Goal: Task Accomplishment & Management: Use online tool/utility

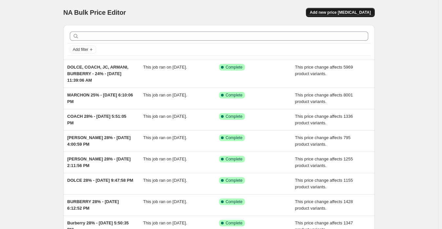
click at [331, 12] on span "Add new price [MEDICAL_DATA]" at bounding box center [340, 12] width 61 height 5
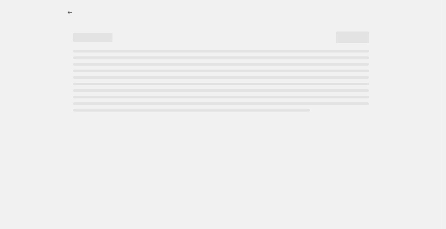
select select "percentage"
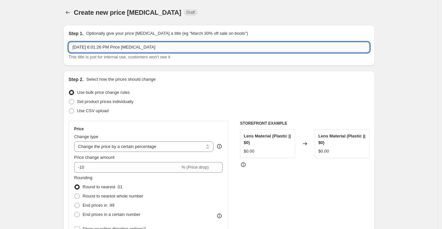
click at [76, 48] on input "Sep 28, 2025, 6:01:26 PM Price change job" at bounding box center [219, 47] width 301 height 10
click at [73, 49] on input "Sep 28, 2025, 6:01:26 PM Price change job" at bounding box center [219, 47] width 301 height 10
drag, startPoint x: 165, startPoint y: 48, endPoint x: 237, endPoint y: 48, distance: 72.2
click at [237, 48] on input "KERING OPTICAL 46% - Sep 28, 2025, 6:01:26 PM Price change job" at bounding box center [219, 47] width 301 height 10
type input "KERING OPTICAL 46% - [DATE] 6:01:26 PM"
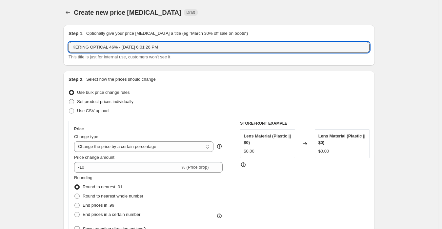
click at [102, 103] on span "Set product prices individually" at bounding box center [105, 101] width 56 height 5
click at [69, 99] on input "Set product prices individually" at bounding box center [69, 99] width 0 height 0
radio input "true"
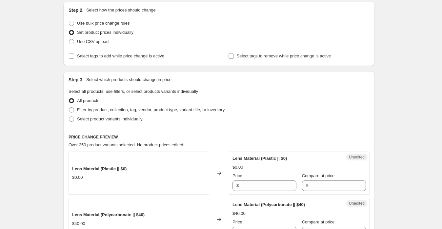
scroll to position [73, 0]
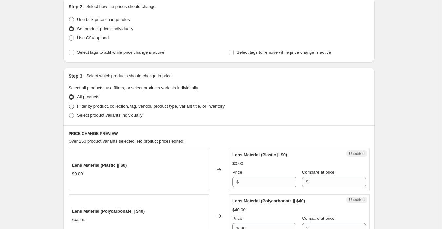
click at [100, 108] on span "Filter by product, collection, tag, vendor, product type, variant title, or inv…" at bounding box center [151, 106] width 148 height 5
click at [69, 104] on input "Filter by product, collection, tag, vendor, product type, variant title, or inv…" at bounding box center [69, 104] width 0 height 0
radio input "true"
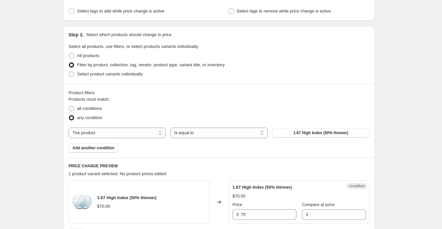
scroll to position [182, 0]
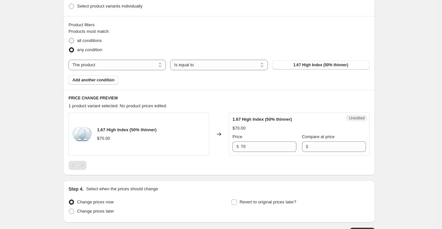
click at [89, 39] on span "all conditions" at bounding box center [89, 40] width 25 height 5
click at [69, 38] on input "all conditions" at bounding box center [69, 38] width 0 height 0
radio input "true"
click at [95, 50] on span "any condition" at bounding box center [89, 49] width 25 height 5
click at [69, 48] on input "any condition" at bounding box center [69, 47] width 0 height 0
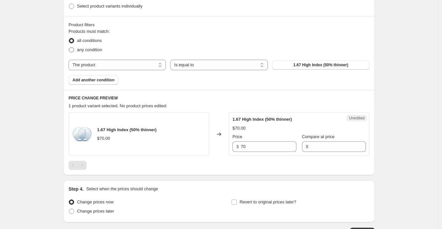
radio input "true"
click at [120, 65] on select "The product The product's collection The product's tag The product's vendor The…" at bounding box center [117, 65] width 97 height 10
select select "vendor"
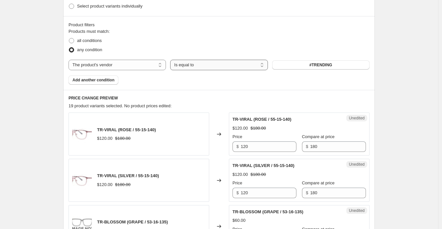
click at [188, 67] on select "Is equal to Is not equal to" at bounding box center [218, 65] width 97 height 10
click at [288, 65] on button "#TRENDING" at bounding box center [320, 64] width 97 height 9
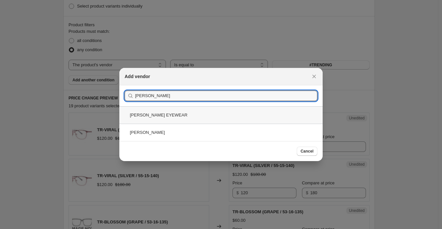
type input "Alex"
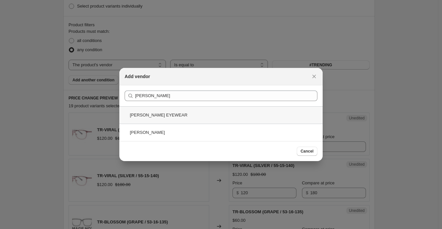
click at [173, 116] on div "[PERSON_NAME] EYEWEAR" at bounding box center [220, 114] width 203 height 17
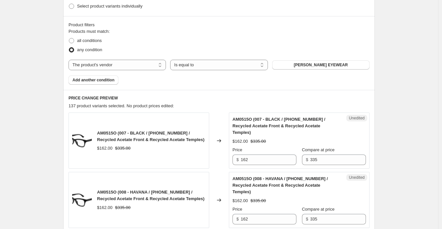
click at [89, 84] on div "Product filters Products must match: all conditions any condition The product T…" at bounding box center [219, 53] width 312 height 74
click at [85, 83] on button "Add another condition" at bounding box center [94, 79] width 50 height 9
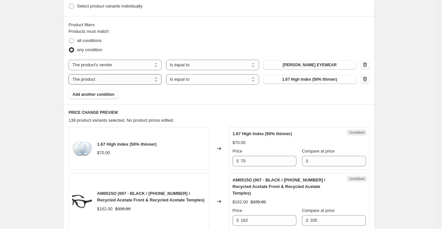
click at [115, 84] on select "The product The product's collection The product's tag The product's vendor The…" at bounding box center [115, 79] width 93 height 10
select select "vendor"
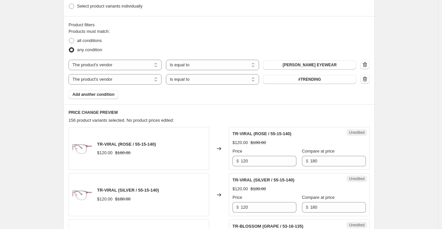
click at [282, 82] on button "#TRENDING" at bounding box center [309, 79] width 93 height 9
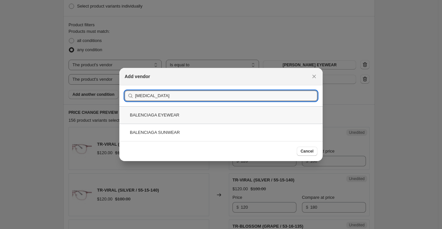
type input "[MEDICAL_DATA]"
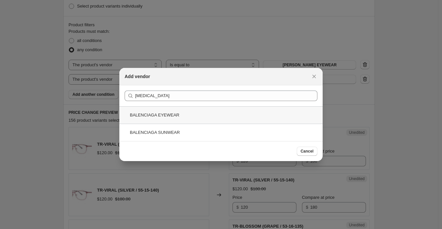
click at [178, 114] on div "BALENCIAGA EYEWEAR" at bounding box center [220, 114] width 203 height 17
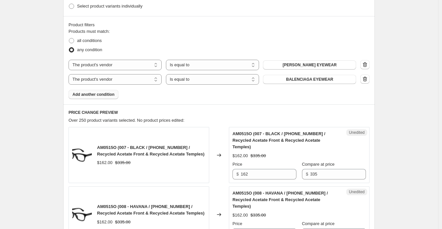
click at [101, 98] on button "Add another condition" at bounding box center [94, 94] width 50 height 9
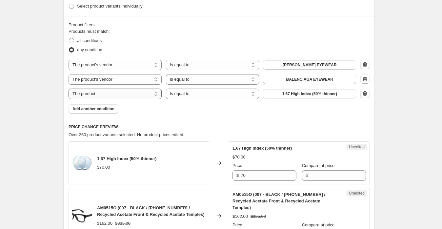
click at [125, 96] on select "The product The product's collection The product's tag The product's vendor The…" at bounding box center [115, 94] width 93 height 10
select select "vendor"
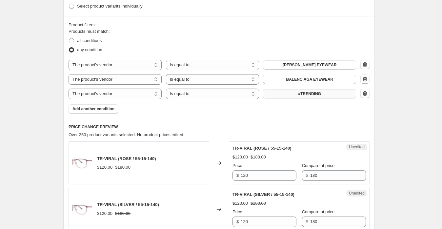
click at [281, 94] on button "#TRENDING" at bounding box center [309, 93] width 93 height 9
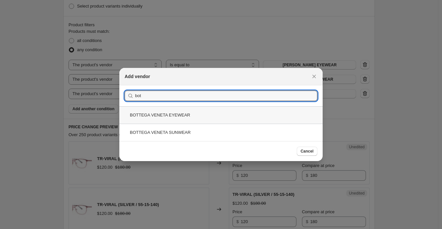
type input "bot"
click at [198, 114] on div "BOTTEGA VENETA EYEWEAR" at bounding box center [220, 114] width 203 height 17
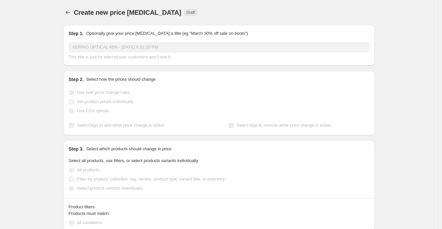
scroll to position [182, 0]
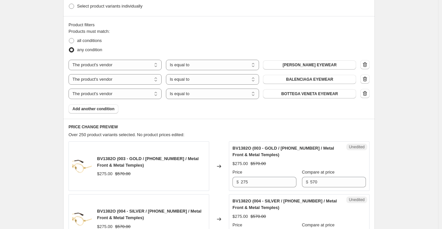
click at [106, 110] on span "Add another condition" at bounding box center [93, 108] width 42 height 5
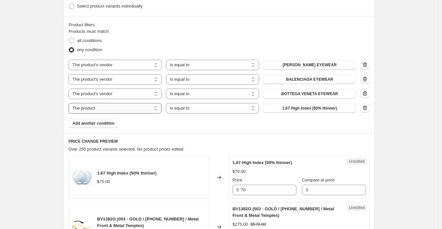
click at [134, 107] on select "The product The product's collection The product's tag The product's vendor The…" at bounding box center [115, 108] width 93 height 10
select select "vendor"
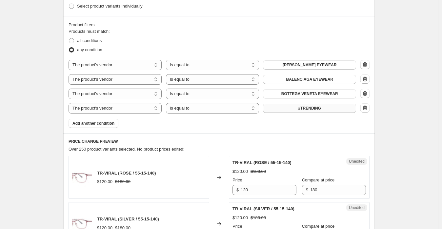
click at [289, 110] on button "#TRENDING" at bounding box center [309, 108] width 93 height 9
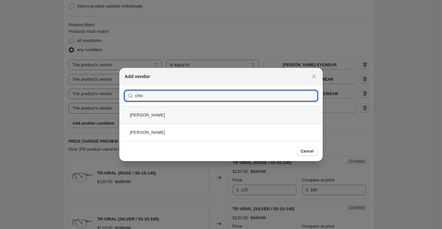
type input "chlo"
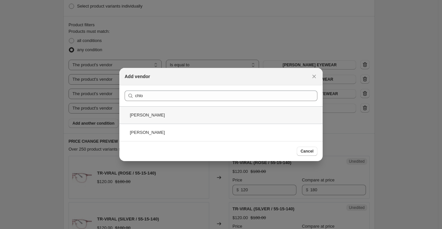
click at [186, 113] on div "[PERSON_NAME]" at bounding box center [220, 114] width 203 height 17
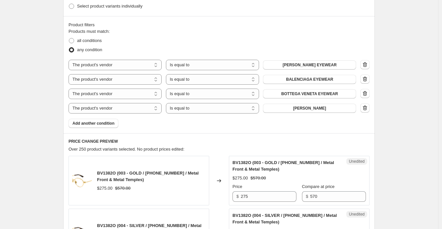
click at [106, 122] on span "Add another condition" at bounding box center [93, 123] width 42 height 5
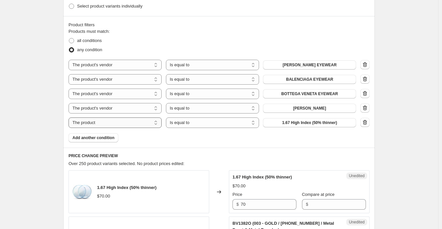
click at [114, 123] on select "The product The product's collection The product's tag The product's vendor The…" at bounding box center [115, 122] width 93 height 10
select select "vendor"
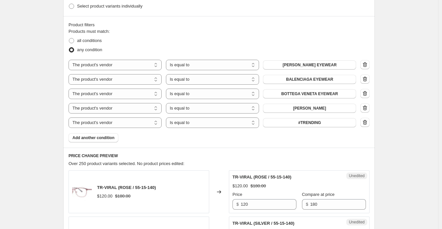
click at [284, 125] on button "#TRENDING" at bounding box center [309, 122] width 93 height 9
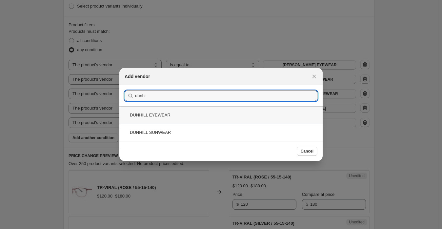
type input "dunhi"
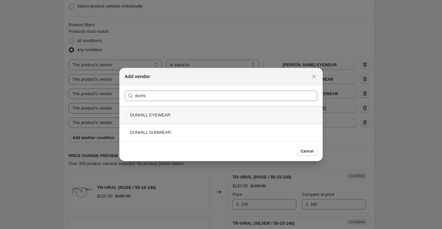
click at [181, 118] on div "DUNHILL EYEWEAR" at bounding box center [220, 114] width 203 height 17
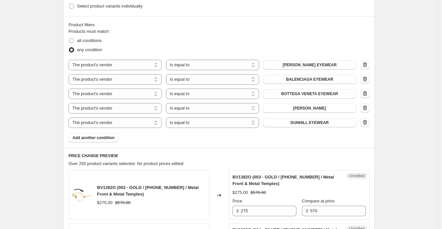
click at [104, 135] on span "Add another condition" at bounding box center [93, 137] width 42 height 5
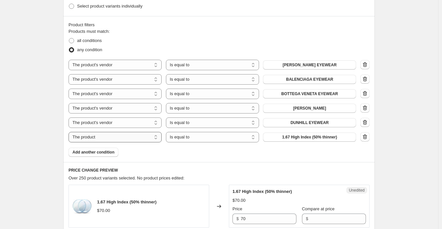
click at [135, 139] on select "The product The product's collection The product's tag The product's vendor The…" at bounding box center [115, 137] width 93 height 10
select select "vendor"
click at [290, 141] on button "#TRENDING" at bounding box center [309, 137] width 93 height 9
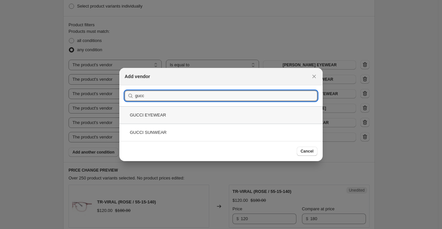
type input "gucc"
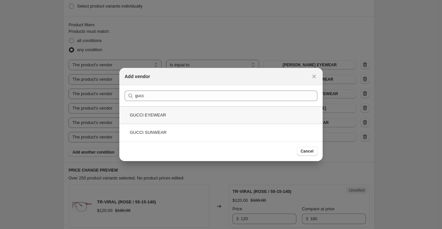
click at [185, 116] on div "GUCCI EYEWEAR" at bounding box center [220, 114] width 203 height 17
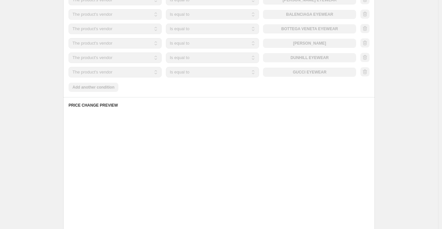
scroll to position [255, 0]
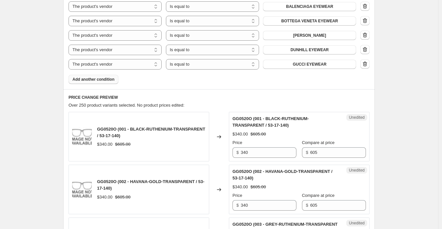
click at [99, 80] on span "Add another condition" at bounding box center [93, 79] width 42 height 5
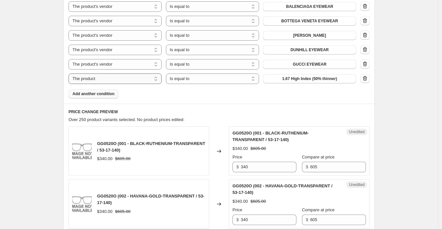
click at [134, 83] on select "The product The product's collection The product's tag The product's vendor The…" at bounding box center [115, 78] width 93 height 10
select select "vendor"
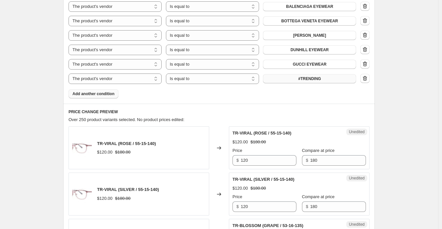
click at [291, 75] on button "#TRENDING" at bounding box center [309, 78] width 93 height 9
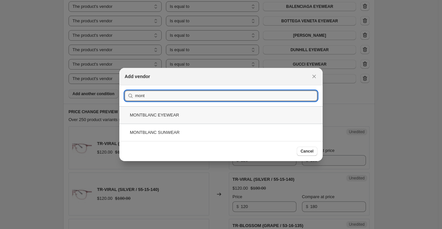
type input "mont"
click at [185, 109] on div "MONTBLANC EYEWEAR" at bounding box center [220, 114] width 203 height 17
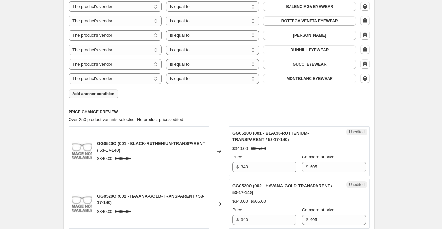
click at [103, 96] on button "Add another condition" at bounding box center [94, 93] width 50 height 9
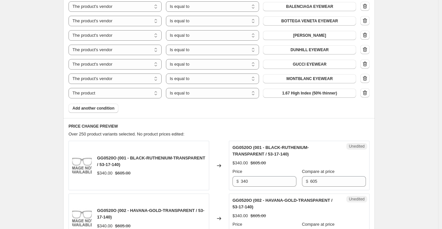
click at [139, 98] on div "Products must match: all conditions any condition The product The product's col…" at bounding box center [219, 33] width 301 height 157
click at [136, 96] on select "The product The product's collection The product's tag The product's vendor The…" at bounding box center [115, 93] width 93 height 10
select select "vendor"
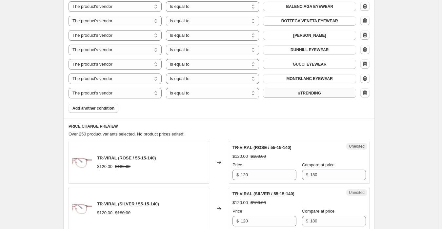
click at [287, 96] on button "#TRENDING" at bounding box center [309, 93] width 93 height 9
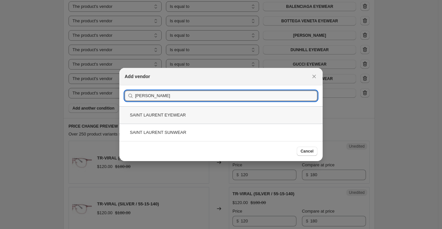
type input "[PERSON_NAME]"
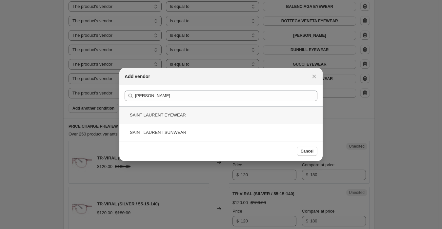
click at [214, 115] on div "SAINT LAURENT EYEWEAR" at bounding box center [220, 114] width 203 height 17
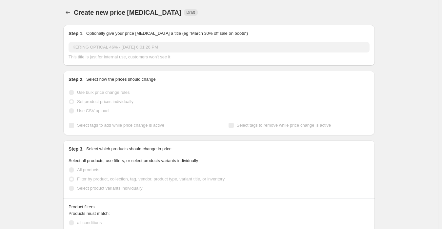
scroll to position [255, 0]
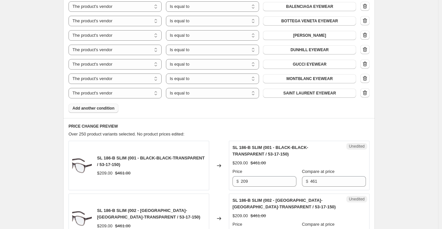
click at [109, 106] on span "Add another condition" at bounding box center [93, 108] width 42 height 5
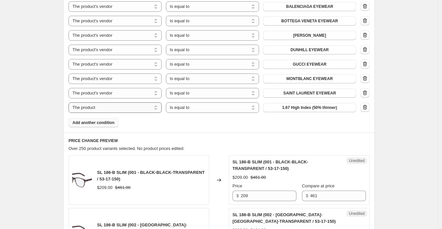
click at [113, 111] on select "The product The product's collection The product's tag The product's vendor The…" at bounding box center [115, 107] width 93 height 10
select select "vendor"
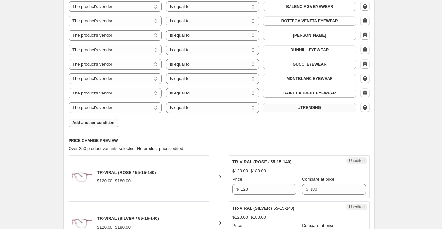
click at [288, 110] on button "#TRENDING" at bounding box center [309, 107] width 93 height 9
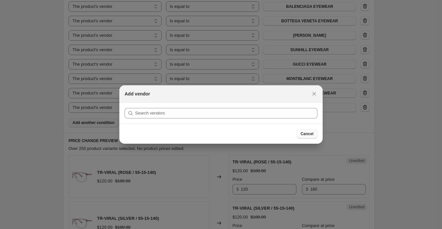
click at [303, 131] on span "Cancel" at bounding box center [307, 133] width 13 height 5
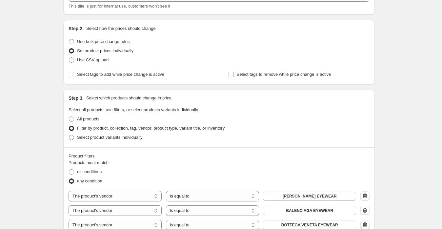
scroll to position [36, 0]
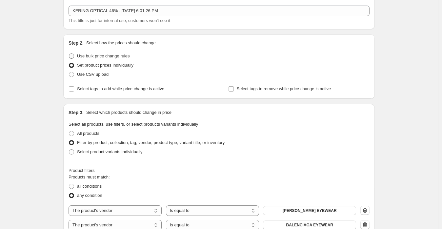
click at [94, 58] on span "Use bulk price change rules" at bounding box center [103, 55] width 52 height 5
click at [69, 54] on input "Use bulk price change rules" at bounding box center [69, 53] width 0 height 0
radio input "true"
select select "percentage"
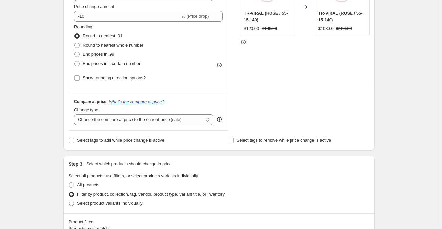
scroll to position [146, 0]
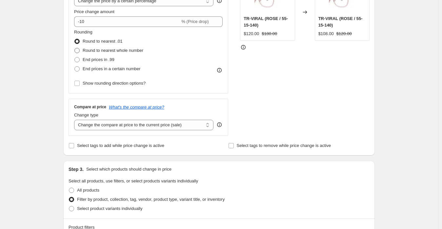
click at [97, 52] on span "Round to nearest whole number" at bounding box center [113, 50] width 61 height 5
click at [75, 48] on input "Round to nearest whole number" at bounding box center [74, 48] width 0 height 0
radio input "true"
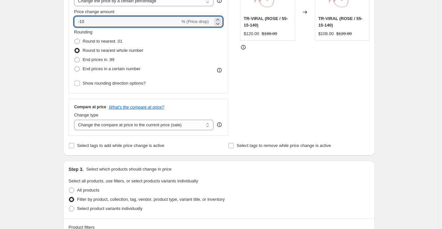
drag, startPoint x: 97, startPoint y: 22, endPoint x: 26, endPoint y: 21, distance: 70.9
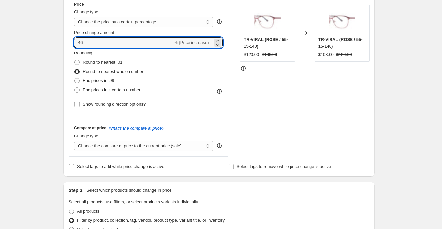
scroll to position [109, 0]
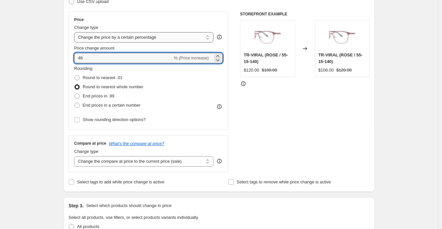
type input "46"
click at [115, 35] on select "Change the price to a certain amount Change the price by a certain amount Chang…" at bounding box center [143, 37] width 139 height 10
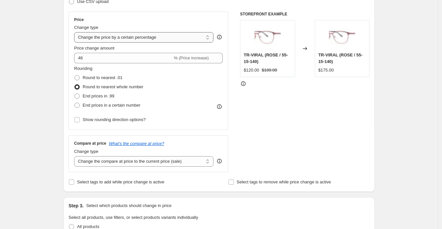
select select "margin"
type input "50"
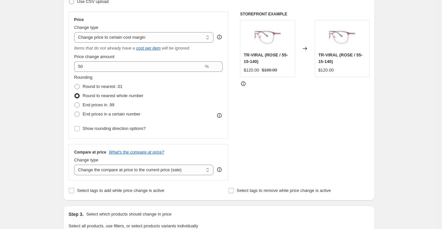
click at [263, 102] on div "STOREFRONT EXAMPLE TR-VIRAL (ROSE / 55-15-140) $120.00 $180.00 Changed to TR-VI…" at bounding box center [305, 95] width 130 height 169
drag, startPoint x: 258, startPoint y: 62, endPoint x: 237, endPoint y: 57, distance: 22.3
click at [237, 57] on div "Price Change type Change the price to a certain amount Change the price by a ce…" at bounding box center [219, 95] width 301 height 169
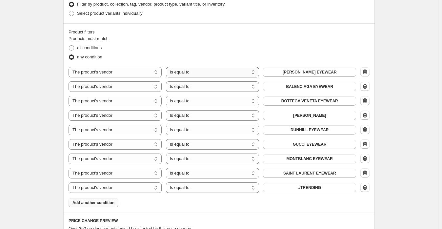
scroll to position [364, 0]
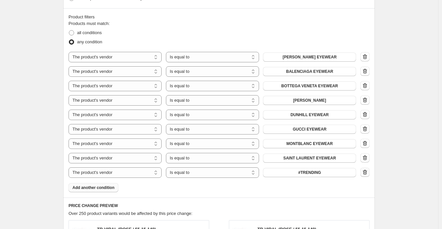
click at [365, 176] on icon "button" at bounding box center [365, 172] width 7 height 7
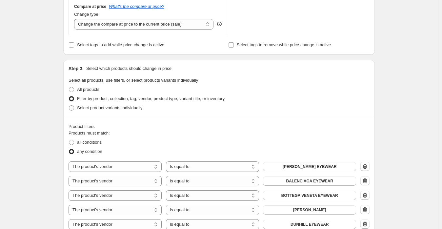
scroll to position [218, 0]
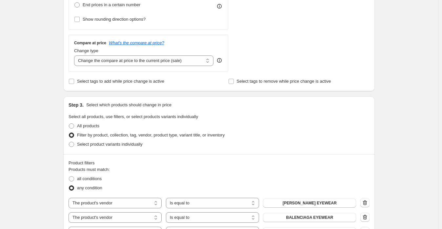
click at [126, 69] on div "Compare at price What's the compare at price? Change type Change the compare at…" at bounding box center [149, 53] width 160 height 37
click at [120, 66] on div "Compare at price What's the compare at price? Change type Change the compare at…" at bounding box center [149, 53] width 160 height 37
click at [116, 63] on select "Change the compare at price to the current price (sale) Change the compare at p…" at bounding box center [143, 60] width 139 height 10
select select "no_change"
click at [76, 56] on select "Change the compare at price to the current price (sale) Change the compare at p…" at bounding box center [143, 60] width 139 height 10
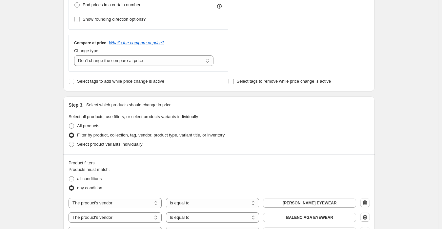
click at [241, 128] on div "All products" at bounding box center [219, 125] width 301 height 9
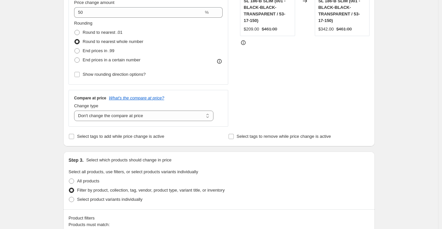
scroll to position [36, 0]
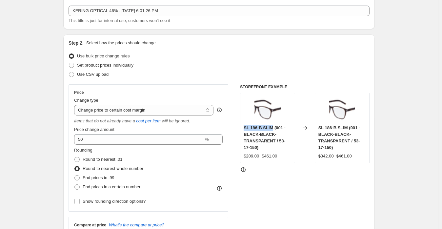
drag, startPoint x: 245, startPoint y: 131, endPoint x: 274, endPoint y: 130, distance: 29.2
click at [274, 130] on div "SL 186-B SLIM (001 - BLACK-BLACK-TRANSPARENT / 53-17-150) $209.00 $461.00" at bounding box center [267, 128] width 55 height 70
copy span "SL 186-B SLIM"
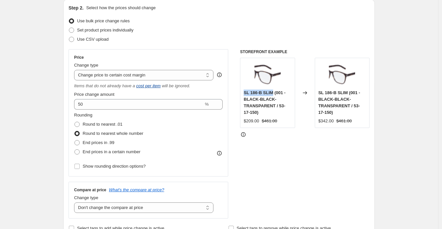
scroll to position [73, 0]
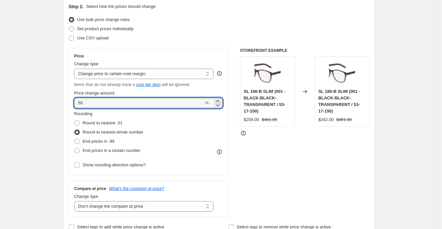
drag, startPoint x: 72, startPoint y: 102, endPoint x: 58, endPoint y: 99, distance: 14.6
type input "46"
click at [65, 92] on div "Step 2. Select how the prices should change Use bulk price change rules Set pro…" at bounding box center [219, 117] width 312 height 239
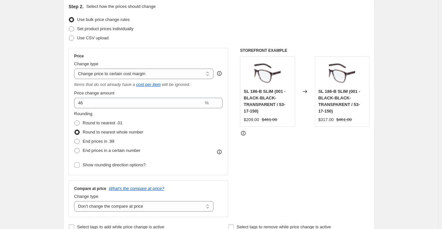
click at [92, 79] on div "Price Change type Change the price to a certain amount Change the price by a ce…" at bounding box center [148, 111] width 149 height 116
click at [89, 77] on select "Change the price to a certain amount Change the price by a certain amount Chang…" at bounding box center [143, 74] width 139 height 10
click at [76, 69] on select "Change the price to a certain amount Change the price by a certain amount Chang…" at bounding box center [143, 74] width 139 height 10
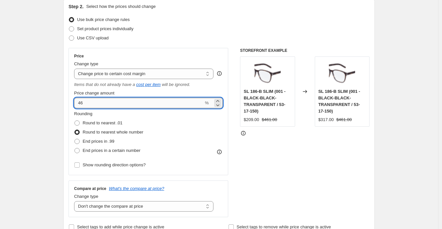
click at [112, 101] on input "46" at bounding box center [139, 103] width 130 height 10
click at [283, 156] on div "STOREFRONT EXAMPLE SL 186-B SLIM (001 - BLACK-BLACK-TRANSPARENT / 53-17-150) $2…" at bounding box center [305, 132] width 130 height 169
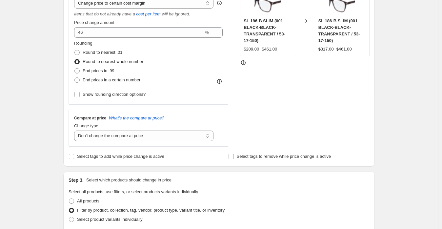
scroll to position [109, 0]
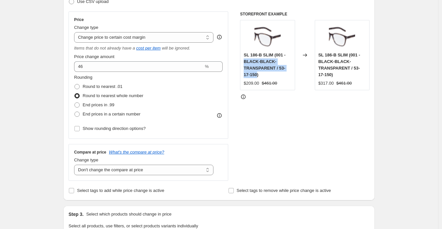
drag, startPoint x: 259, startPoint y: 76, endPoint x: 240, endPoint y: 60, distance: 24.7
click at [240, 60] on div "Price Change type Change the price to a certain amount Change the price by a ce…" at bounding box center [219, 95] width 301 height 169
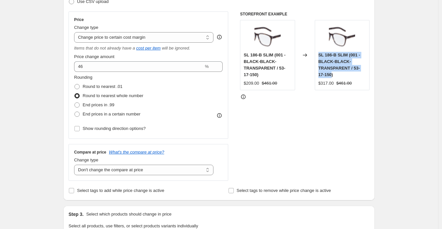
drag, startPoint x: 334, startPoint y: 76, endPoint x: 319, endPoint y: 56, distance: 24.6
click at [319, 56] on div "SL 186-B SLIM (001 - BLACK-BLACK-TRANSPARENT / 53-17-150) $317.00 $461.00" at bounding box center [342, 55] width 55 height 70
copy span "SL 186-B SLIM (001 - BLACK-BLACK-TRANSPARENT / 53-17-150"
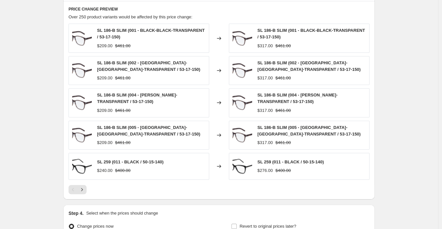
scroll to position [619, 0]
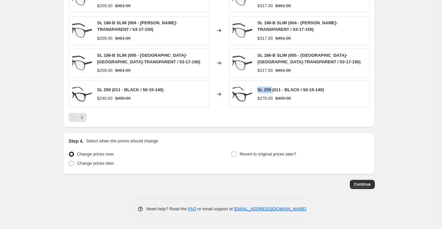
drag, startPoint x: 258, startPoint y: 91, endPoint x: 274, endPoint y: 91, distance: 16.4
click at [274, 91] on div "SL 259 (011 - BLACK / 50-15-140) $276.00 $400.00" at bounding box center [299, 94] width 141 height 27
copy span "SL 259"
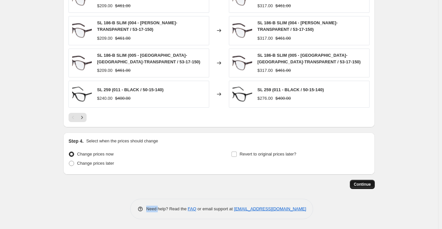
click at [368, 182] on span "Continue" at bounding box center [362, 184] width 17 height 5
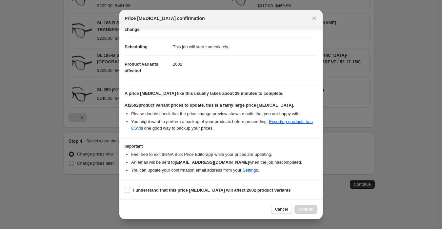
scroll to position [43, 0]
click at [212, 185] on label "I understand that this price change job will affect 2602 product variants" at bounding box center [208, 189] width 166 height 9
click at [130, 187] on input "I understand that this price change job will affect 2602 product variants" at bounding box center [127, 189] width 5 height 5
checkbox input "true"
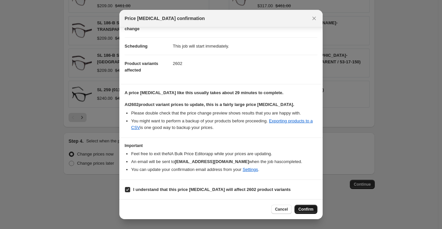
click at [300, 211] on span "Confirm" at bounding box center [306, 209] width 15 height 5
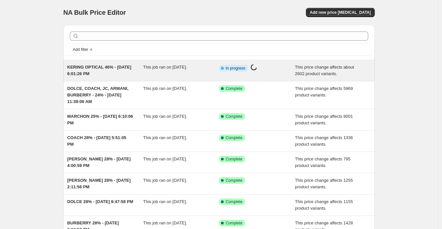
click at [89, 72] on span "KERING OPTICAL 46% - [DATE] 6:01:26 PM" at bounding box center [99, 70] width 64 height 11
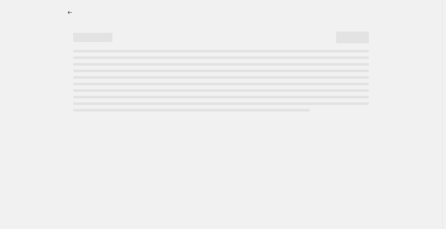
select select "margin"
select select "no_change"
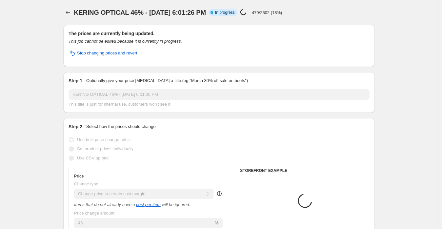
select select "vendor"
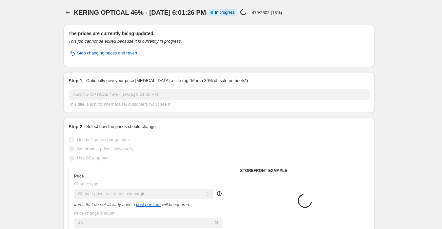
select select "vendor"
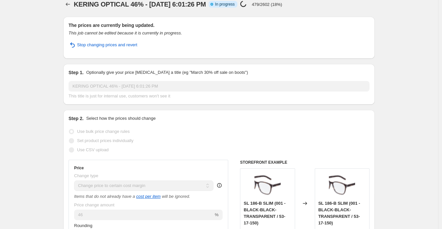
drag, startPoint x: 23, startPoint y: 52, endPoint x: 107, endPoint y: 109, distance: 101.2
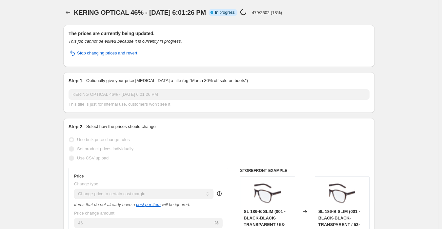
drag, startPoint x: 29, startPoint y: 76, endPoint x: 98, endPoint y: 67, distance: 70.4
click at [67, 14] on icon "Price change jobs" at bounding box center [68, 12] width 7 height 7
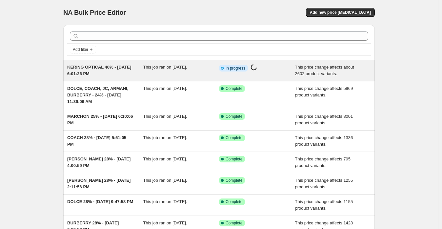
click at [89, 75] on span "KERING OPTICAL 46% - [DATE] 6:01:26 PM" at bounding box center [99, 70] width 64 height 11
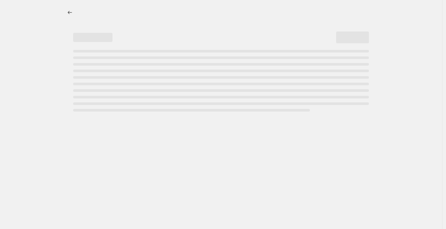
select select "margin"
select select "no_change"
select select "vendor"
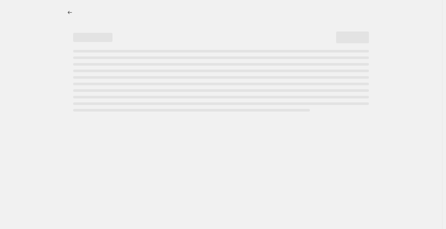
select select "vendor"
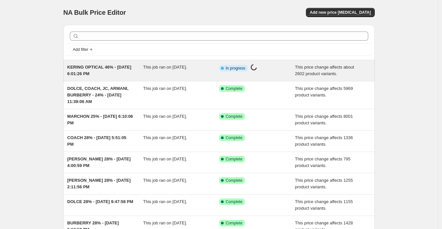
click at [85, 65] on span "KERING OPTICAL 46% - [DATE] 6:01:26 PM" at bounding box center [99, 70] width 64 height 11
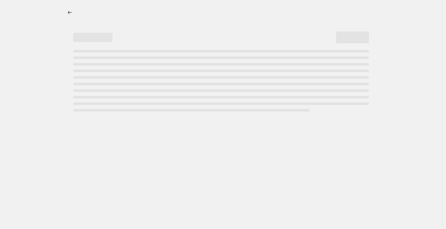
select select "margin"
select select "no_change"
select select "vendor"
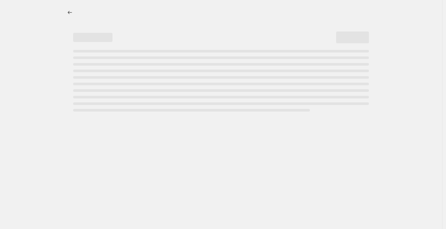
select select "vendor"
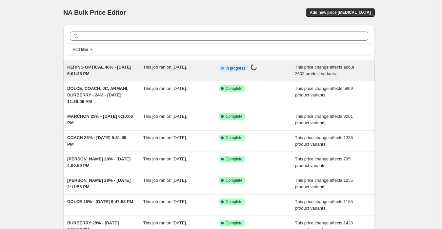
click at [82, 66] on span "KERING OPTICAL 46% - [DATE] 6:01:26 PM" at bounding box center [99, 70] width 64 height 11
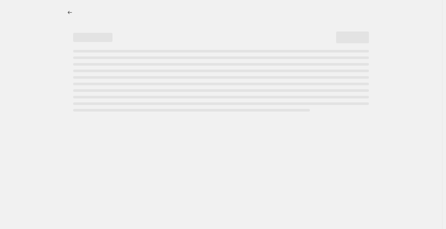
select select "margin"
select select "no_change"
select select "vendor"
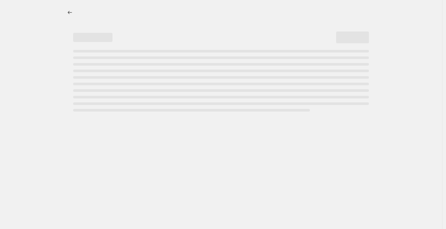
select select "vendor"
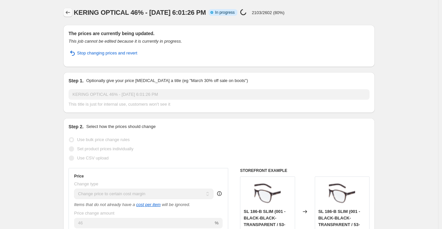
click at [71, 11] on icon "Price change jobs" at bounding box center [68, 12] width 7 height 7
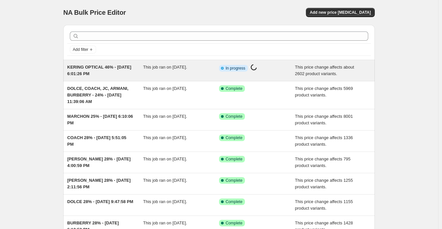
click at [105, 77] on div "KERING OPTICAL 46% - [DATE] 6:01:26 PM" at bounding box center [105, 70] width 76 height 13
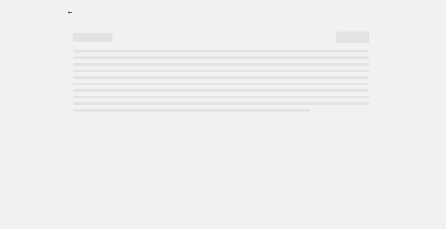
select select "margin"
select select "no_change"
select select "vendor"
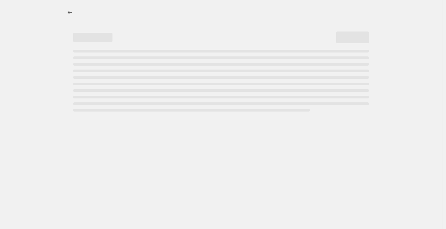
select select "vendor"
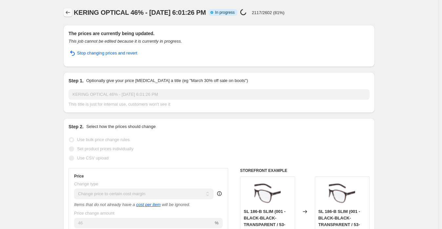
click at [68, 16] on button "Price change jobs" at bounding box center [67, 12] width 9 height 9
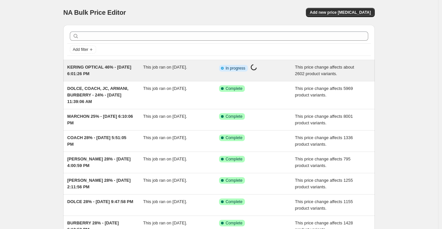
click at [82, 71] on span "KERING OPTICAL 46% - [DATE] 6:01:26 PM" at bounding box center [99, 70] width 64 height 11
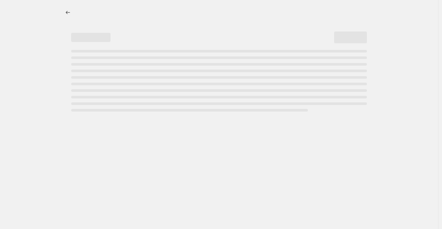
select select "margin"
select select "no_change"
select select "vendor"
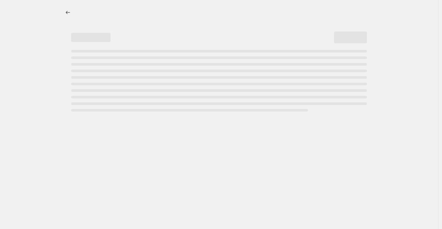
select select "vendor"
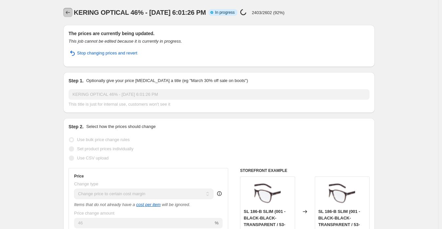
click at [71, 13] on icon "Price change jobs" at bounding box center [68, 12] width 7 height 7
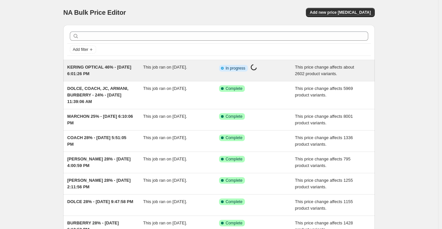
click at [80, 64] on div "KERING OPTICAL 46% - [DATE] 6:01:26 PM" at bounding box center [105, 70] width 76 height 13
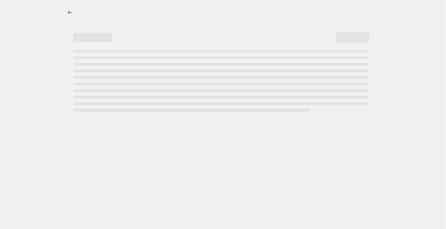
select select "margin"
select select "no_change"
select select "vendor"
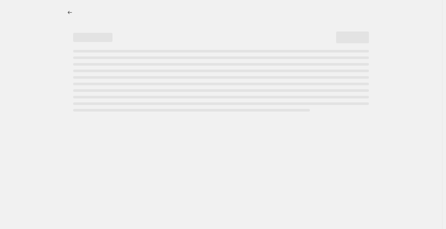
select select "vendor"
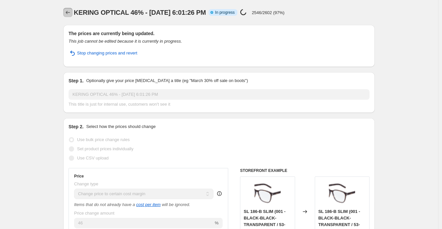
click at [71, 12] on icon "Price change jobs" at bounding box center [68, 12] width 7 height 7
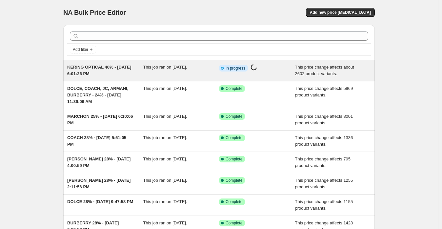
click at [112, 66] on span "KERING OPTICAL 46% - [DATE] 6:01:26 PM" at bounding box center [99, 70] width 64 height 11
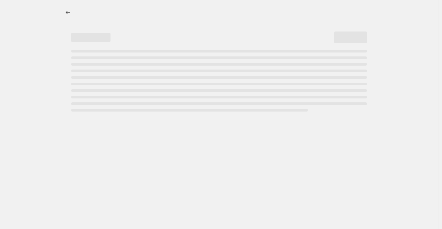
select select "margin"
select select "no_change"
select select "vendor"
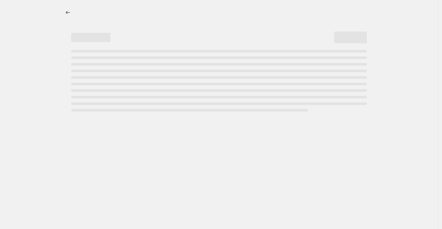
select select "vendor"
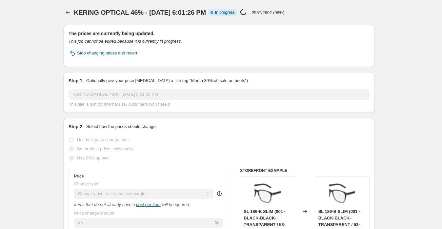
click at [84, 14] on span "KERING OPTICAL 46% - [DATE] 6:01:26 PM" at bounding box center [140, 12] width 132 height 7
click at [76, 13] on span "KERING OPTICAL 46% - [DATE] 6:01:26 PM" at bounding box center [140, 12] width 132 height 7
click at [71, 13] on icon "Price change jobs" at bounding box center [68, 12] width 7 height 7
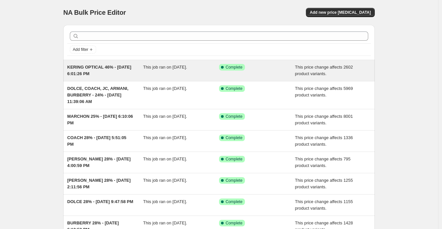
click at [96, 63] on div "KERING OPTICAL 46% - [DATE] 6:01:26 PM This job ran on [DATE]. Success Complete…" at bounding box center [219, 70] width 312 height 21
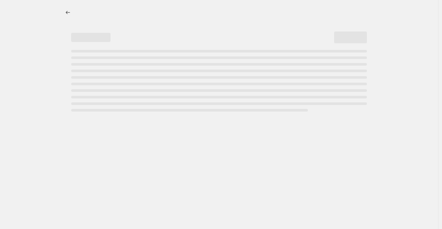
select select "margin"
select select "no_change"
select select "vendor"
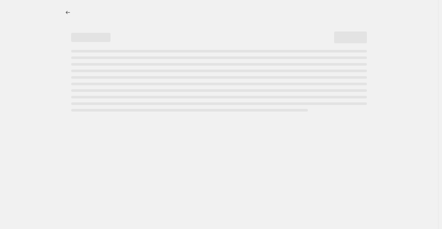
select select "vendor"
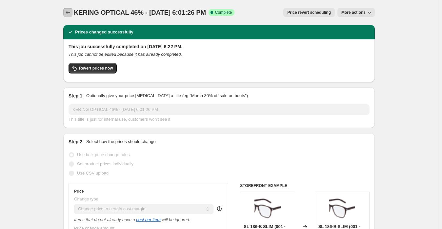
click at [71, 13] on icon "Price change jobs" at bounding box center [68, 12] width 7 height 7
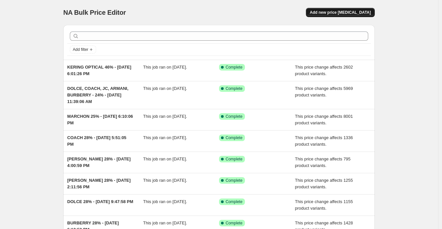
click at [344, 13] on span "Add new price [MEDICAL_DATA]" at bounding box center [340, 12] width 61 height 5
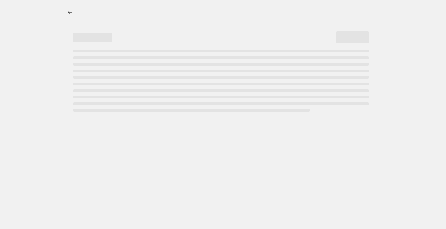
select select "percentage"
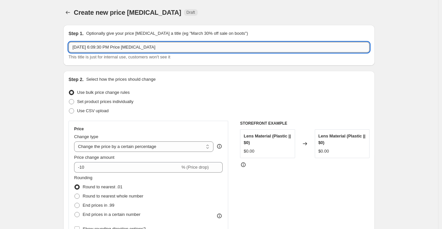
click at [72, 46] on input "[DATE] 6:09:30 PM Price [MEDICAL_DATA]" at bounding box center [219, 47] width 301 height 10
drag, startPoint x: 170, startPoint y: 47, endPoint x: 356, endPoint y: 63, distance: 187.4
click at [356, 63] on div "Step 1. Optionally give your price [MEDICAL_DATA] a title (eg "March 30% off sa…" at bounding box center [219, 45] width 312 height 41
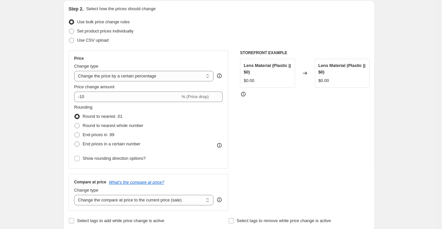
scroll to position [73, 0]
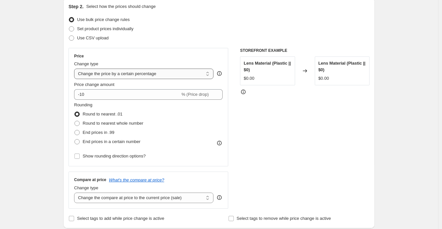
type input "KERING SUNWEAR 33% - [DATE] 6:09:30 PM"
click at [175, 78] on select "Change the price to a certain amount Change the price by a certain amount Chang…" at bounding box center [143, 74] width 139 height 10
select select "margin"
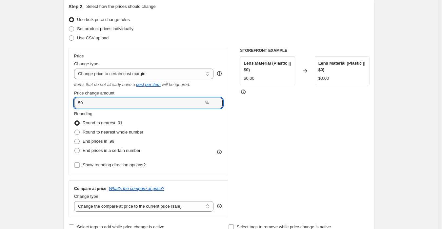
drag, startPoint x: 90, startPoint y: 102, endPoint x: 70, endPoint y: 99, distance: 20.9
click at [70, 99] on div "Step 2. Select how the prices should change Use bulk price change rules Set pro…" at bounding box center [219, 117] width 312 height 239
type input "33"
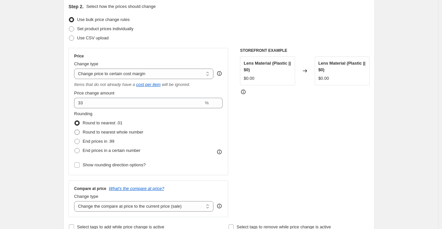
click at [86, 130] on span "Round to nearest whole number" at bounding box center [113, 132] width 61 height 5
click at [75, 130] on input "Round to nearest whole number" at bounding box center [74, 130] width 0 height 0
radio input "true"
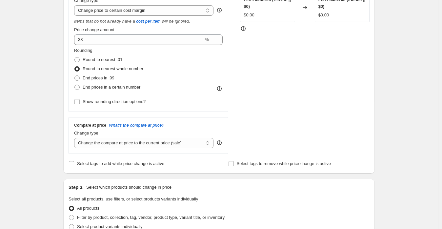
scroll to position [146, 0]
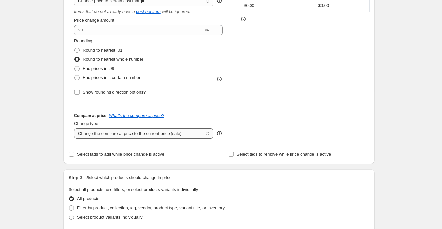
click at [132, 129] on select "Change the compare at price to the current price (sale) Change the compare at p…" at bounding box center [143, 133] width 139 height 10
select select "no_change"
click at [76, 129] on select "Change the compare at price to the current price (sale) Change the compare at p…" at bounding box center [143, 133] width 139 height 10
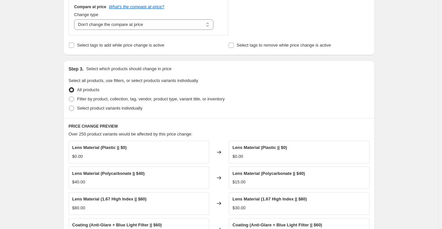
scroll to position [255, 0]
click at [126, 98] on span "Filter by product, collection, tag, vendor, product type, variant title, or inv…" at bounding box center [151, 98] width 148 height 5
click at [69, 96] on input "Filter by product, collection, tag, vendor, product type, variant title, or inv…" at bounding box center [69, 96] width 0 height 0
radio input "true"
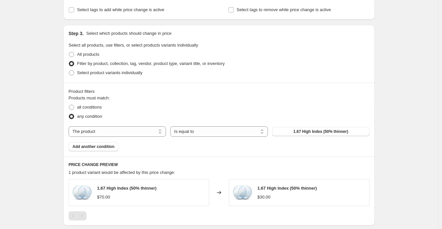
scroll to position [328, 0]
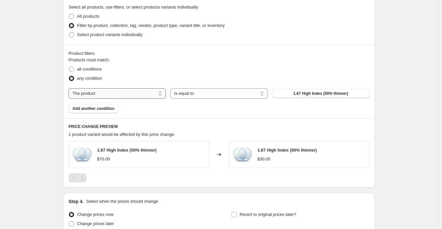
click at [131, 99] on select "The product The product's collection The product's tag The product's vendor The…" at bounding box center [117, 93] width 97 height 10
select select "vendor"
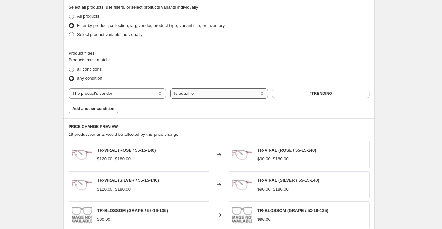
click at [195, 96] on select "Is equal to Is not equal to" at bounding box center [218, 93] width 97 height 10
click at [299, 92] on button "#TRENDING" at bounding box center [320, 93] width 97 height 9
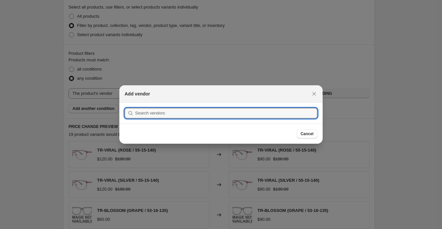
type input "A"
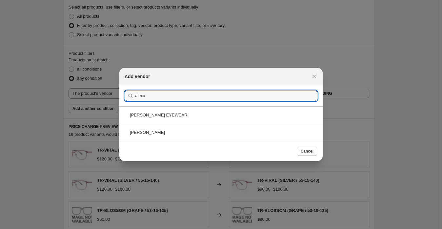
type input "alexa"
click at [175, 131] on div "[PERSON_NAME]" at bounding box center [220, 132] width 203 height 17
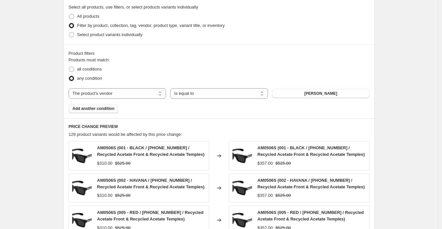
click at [115, 110] on button "Add another condition" at bounding box center [94, 108] width 50 height 9
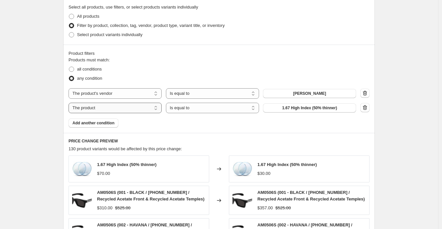
click at [131, 113] on select "The product The product's collection The product's tag The product's vendor The…" at bounding box center [115, 108] width 93 height 10
select select "vendor"
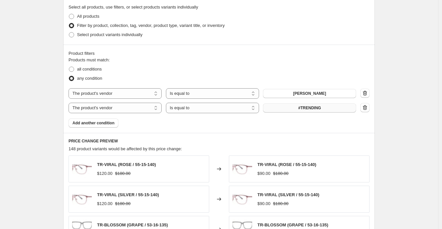
click at [290, 112] on button "#TRENDING" at bounding box center [309, 107] width 93 height 9
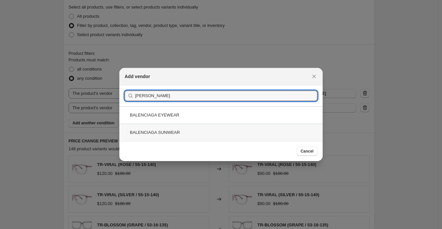
type input "[PERSON_NAME]"
click at [201, 129] on div "BALENCIAGA SUNWEAR" at bounding box center [220, 132] width 203 height 17
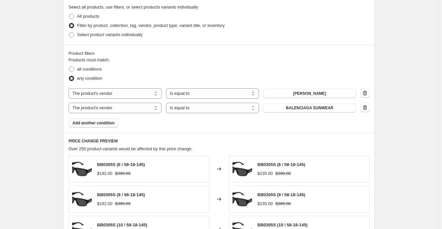
click at [114, 127] on button "Add another condition" at bounding box center [94, 122] width 50 height 9
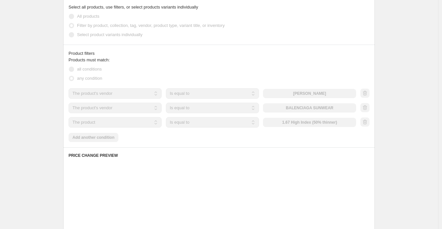
click at [120, 125] on select "The product The product's collection The product's tag The product's vendor The…" at bounding box center [115, 122] width 93 height 10
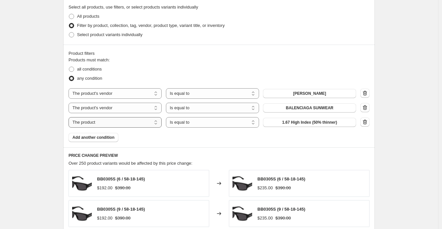
select select "vendor"
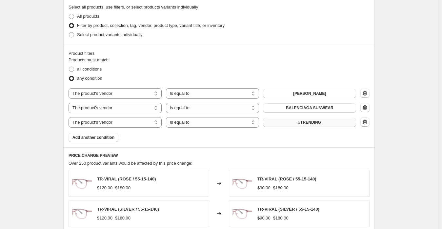
click at [274, 120] on button "#TRENDING" at bounding box center [309, 122] width 93 height 9
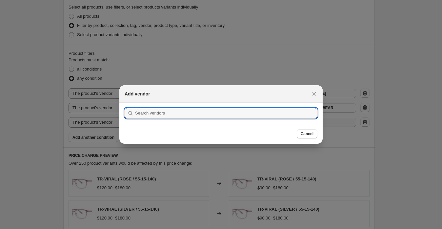
scroll to position [0, 0]
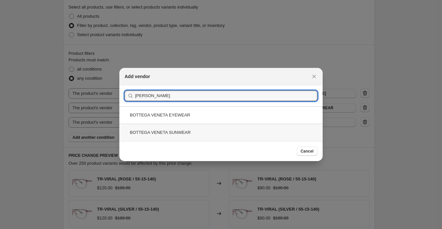
type input "[PERSON_NAME]"
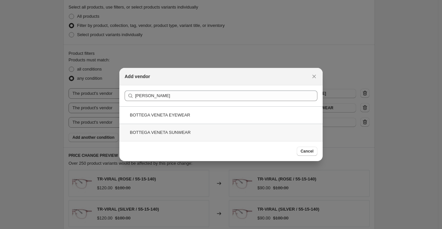
click at [184, 128] on div "BOTTEGA VENETA SUNWEAR" at bounding box center [220, 132] width 203 height 17
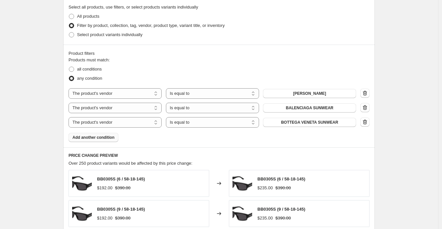
click at [115, 136] on button "Add another condition" at bounding box center [94, 137] width 50 height 9
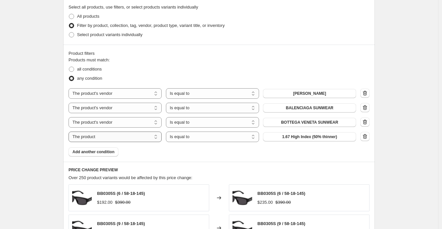
click at [126, 137] on select "The product The product's collection The product's tag The product's vendor The…" at bounding box center [115, 137] width 93 height 10
select select "vendor"
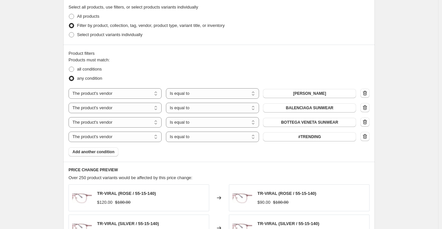
click at [300, 139] on button "#TRENDING" at bounding box center [309, 136] width 93 height 9
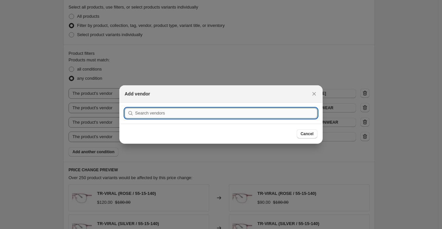
click at [177, 116] on input ":r140:" at bounding box center [226, 113] width 182 height 10
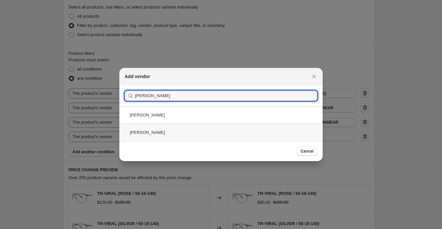
type input "[PERSON_NAME]"
click at [186, 133] on div "[PERSON_NAME]" at bounding box center [220, 132] width 203 height 17
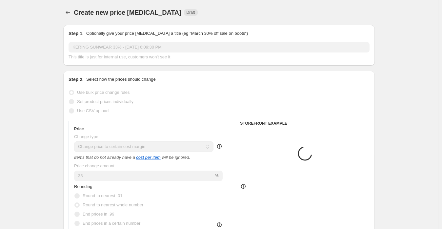
scroll to position [328, 0]
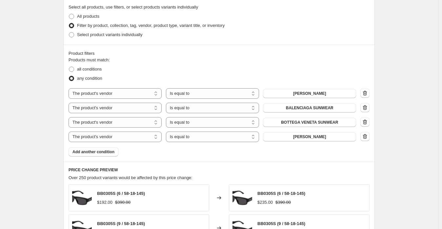
click at [114, 154] on span "Add another condition" at bounding box center [93, 151] width 42 height 5
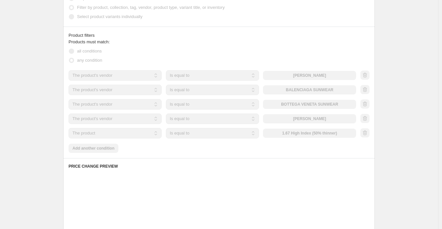
scroll to position [401, 0]
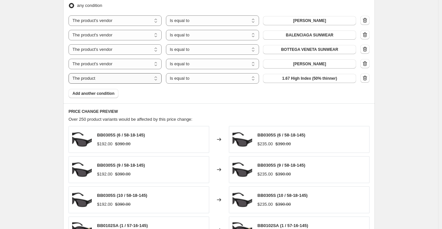
click at [140, 83] on select "The product The product's collection The product's tag The product's vendor The…" at bounding box center [115, 78] width 93 height 10
select select "vendor"
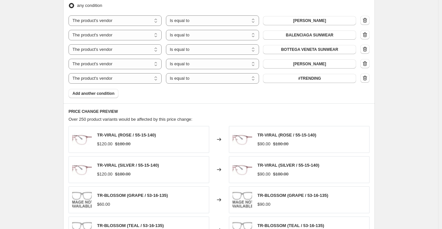
click at [283, 80] on button "#TRENDING" at bounding box center [309, 78] width 93 height 9
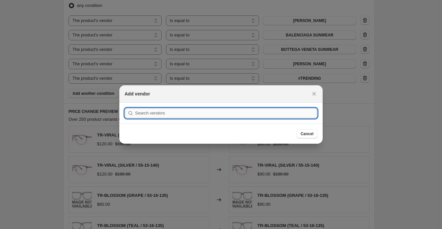
click at [227, 115] on input ":r146:" at bounding box center [226, 113] width 182 height 10
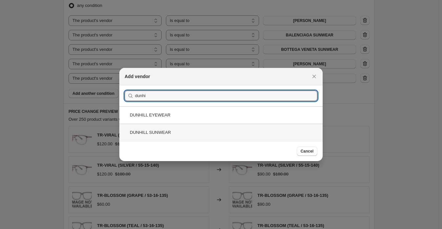
type input "dunhi"
click at [197, 131] on div "DUNHILL SUNWEAR" at bounding box center [220, 132] width 203 height 17
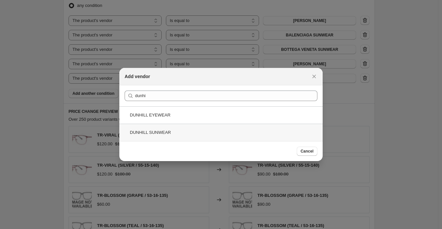
scroll to position [401, 0]
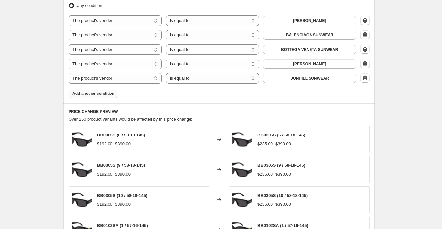
click at [107, 93] on span "Add another condition" at bounding box center [93, 93] width 42 height 5
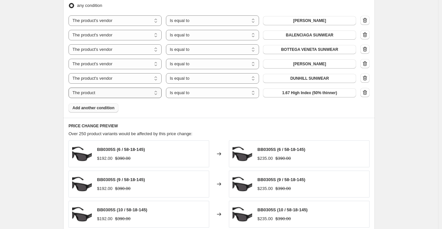
click at [119, 93] on select "The product The product's collection The product's tag The product's vendor The…" at bounding box center [115, 93] width 93 height 10
select select "vendor"
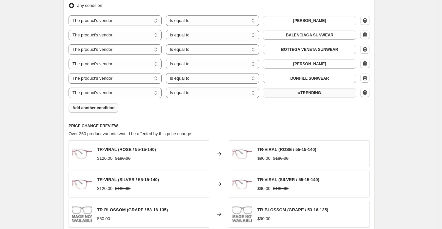
click at [282, 93] on button "#TRENDING" at bounding box center [309, 92] width 93 height 9
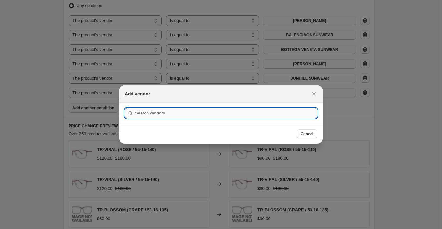
click at [190, 112] on input ":r14c:" at bounding box center [226, 113] width 182 height 10
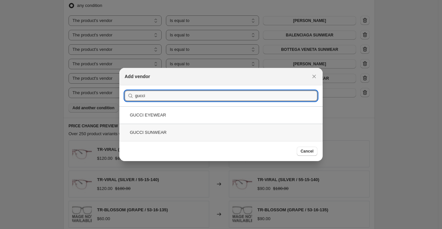
type input "gucci"
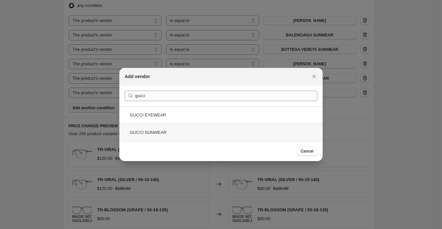
click at [181, 133] on div "GUCCI SUNWEAR" at bounding box center [220, 132] width 203 height 17
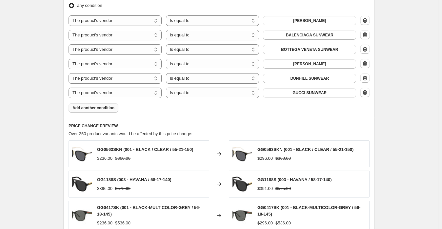
click at [89, 110] on span "Add another condition" at bounding box center [93, 107] width 42 height 5
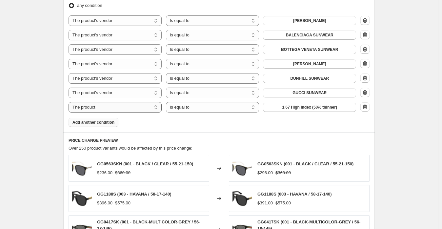
click at [116, 110] on select "The product The product's collection The product's tag The product's vendor The…" at bounding box center [115, 107] width 93 height 10
select select "vendor"
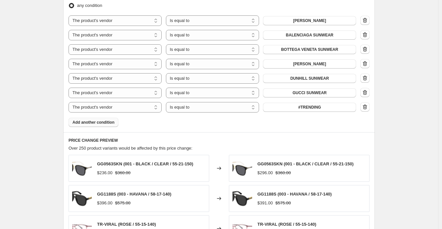
click at [282, 110] on button "#TRENDING" at bounding box center [309, 107] width 93 height 9
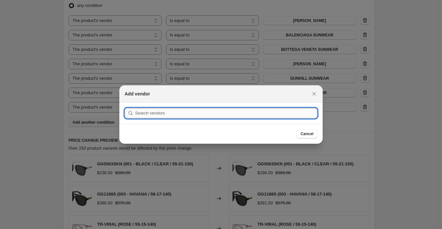
click at [229, 114] on input ":r14i:" at bounding box center [226, 113] width 182 height 10
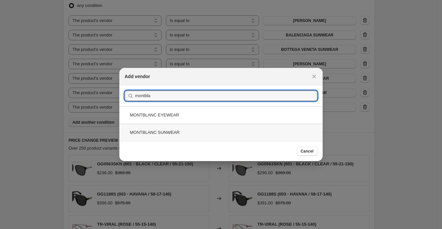
type input "montbla"
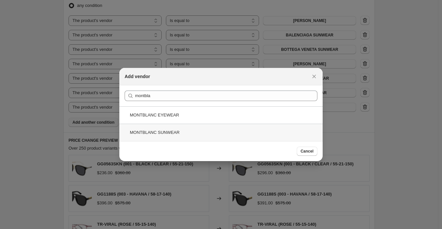
click at [202, 131] on div "MONTBLANC SUNWEAR" at bounding box center [220, 132] width 203 height 17
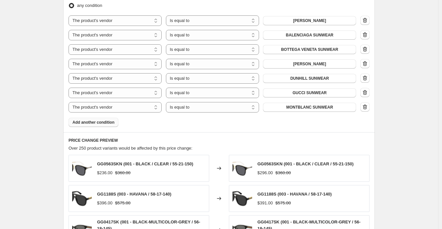
click at [109, 123] on span "Add another condition" at bounding box center [93, 122] width 42 height 5
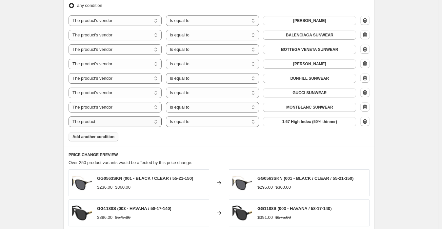
click at [117, 125] on select "The product The product's collection The product's tag The product's vendor The…" at bounding box center [115, 121] width 93 height 10
select select "vendor"
click at [287, 126] on button "#TRENDING" at bounding box center [309, 121] width 93 height 9
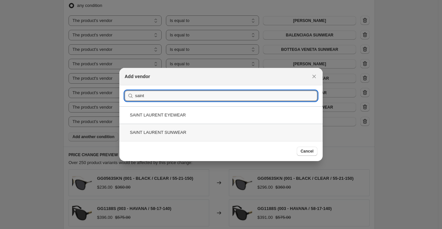
type input "saint"
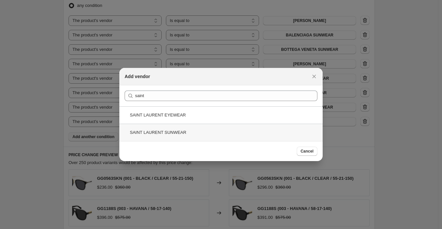
click at [183, 131] on div "SAINT LAURENT SUNWEAR" at bounding box center [220, 132] width 203 height 17
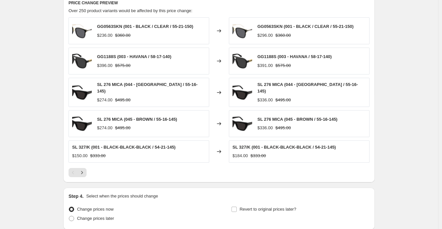
scroll to position [606, 0]
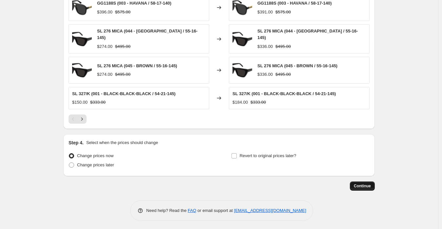
click at [368, 185] on span "Continue" at bounding box center [362, 185] width 17 height 5
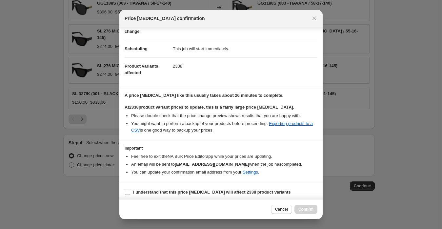
scroll to position [43, 0]
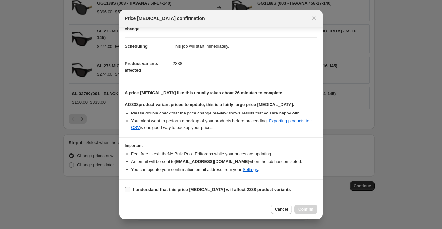
click at [179, 186] on span "I understand that this price [MEDICAL_DATA] will affect 2338 product variants" at bounding box center [212, 189] width 158 height 7
click at [130, 187] on input "I understand that this price [MEDICAL_DATA] will affect 2338 product variants" at bounding box center [127, 189] width 5 height 5
checkbox input "true"
click at [299, 205] on button "Confirm" at bounding box center [306, 209] width 23 height 9
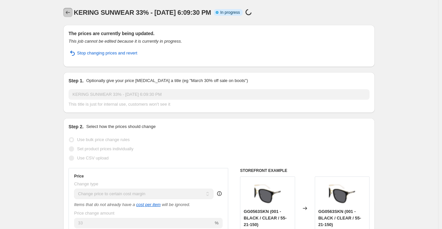
click at [72, 13] on button "Price change jobs" at bounding box center [67, 12] width 9 height 9
